Goal: Task Accomplishment & Management: Complete application form

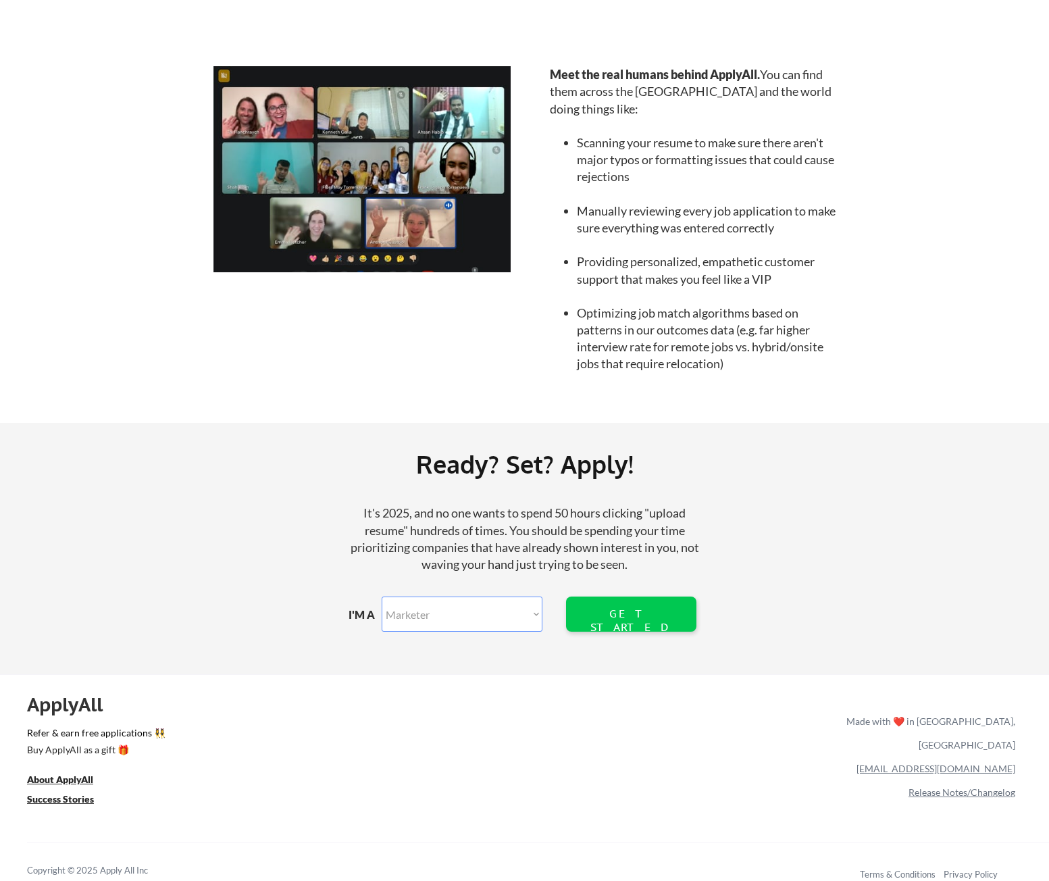
scroll to position [1221, 0]
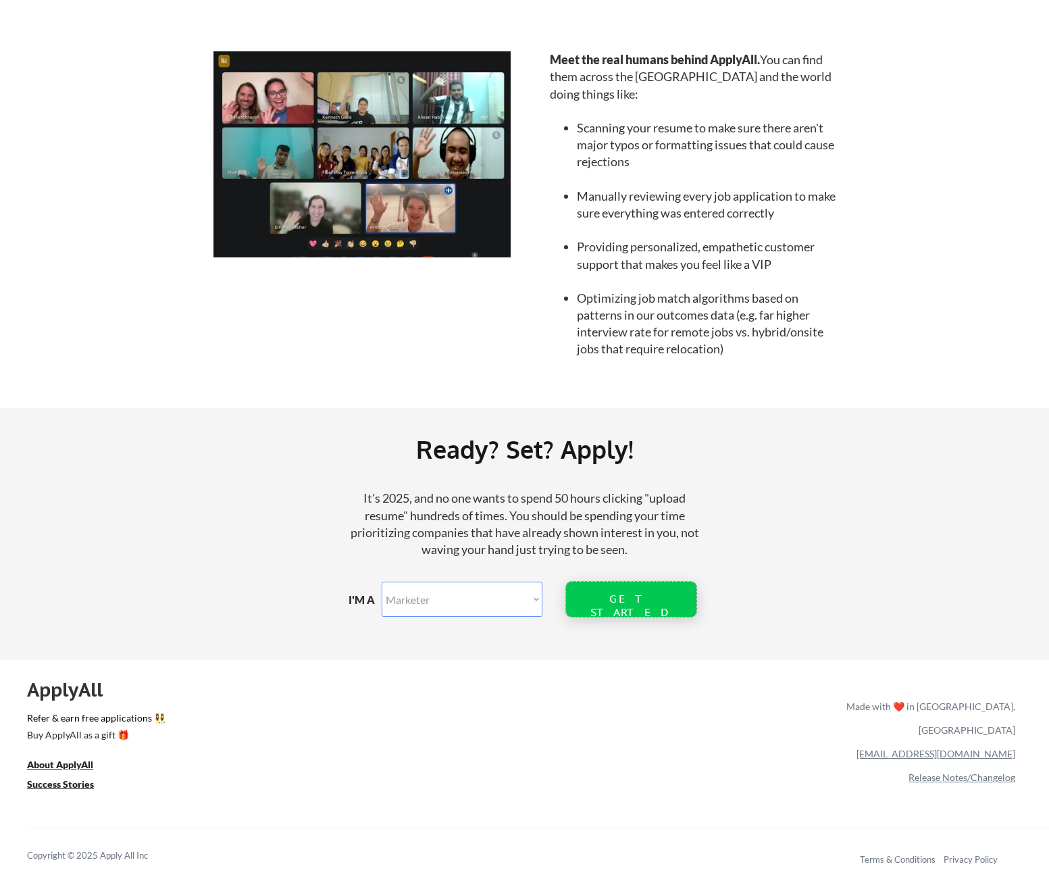
click at [611, 602] on div "GET STARTED" at bounding box center [631, 605] width 86 height 26
click at [517, 598] on select "Marketer Software Engineering Product Management Customer Success Sales UI/UX/P…" at bounding box center [462, 599] width 161 height 35
select select ""sales""
click at [382, 582] on select "Marketer Software Engineering Product Management Customer Success Sales UI/UX/P…" at bounding box center [462, 599] width 161 height 35
click at [615, 591] on div "GET STARTED" at bounding box center [631, 599] width 86 height 35
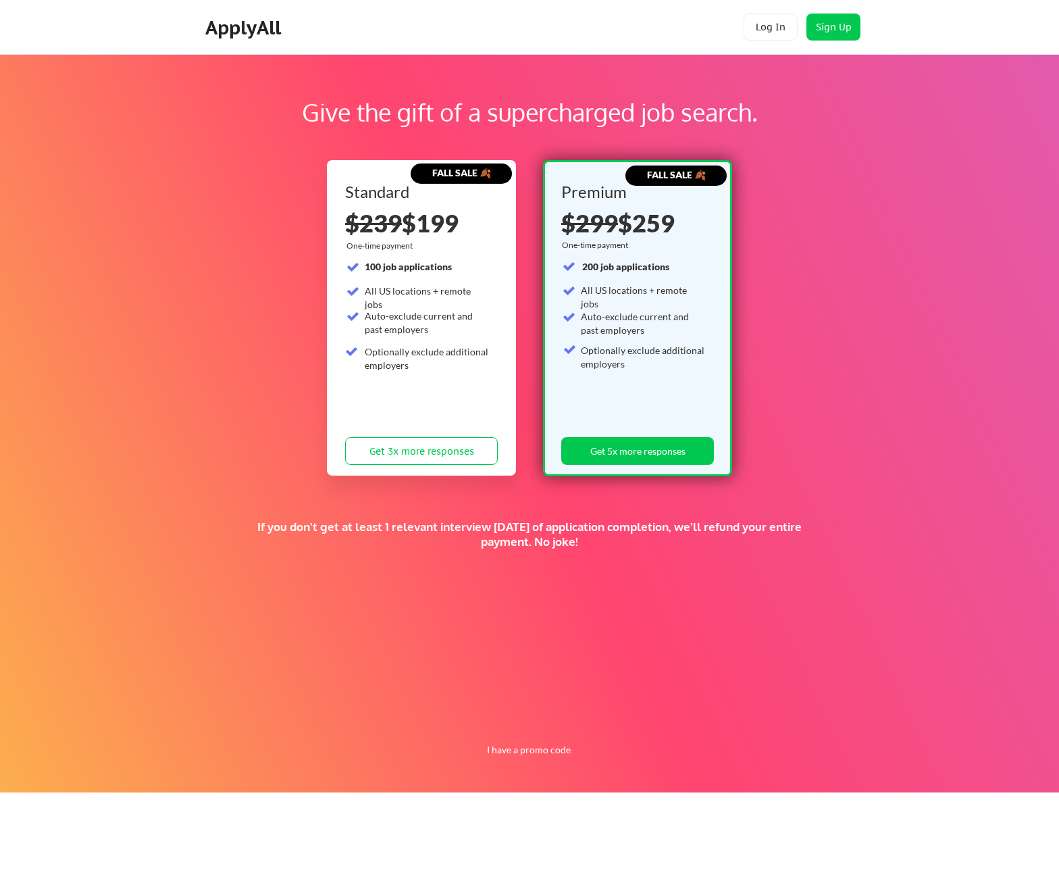
click at [382, 319] on div "Auto-exclude current and past employers" at bounding box center [427, 322] width 125 height 26
click at [434, 334] on div "Auto-exclude current and past employers" at bounding box center [427, 322] width 125 height 26
